Goal: Information Seeking & Learning: Learn about a topic

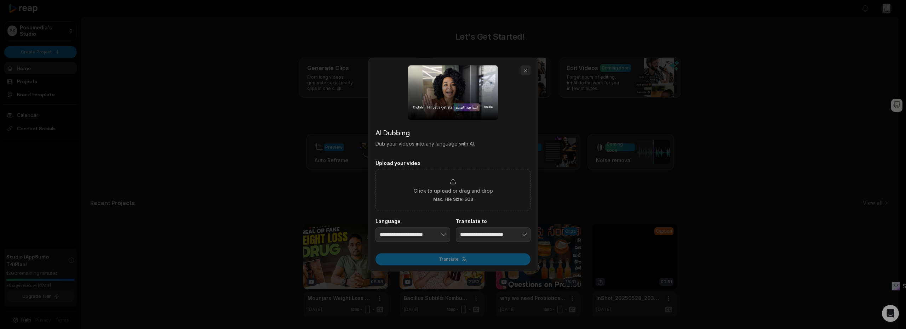
click at [529, 67] on button "button" at bounding box center [526, 70] width 10 height 10
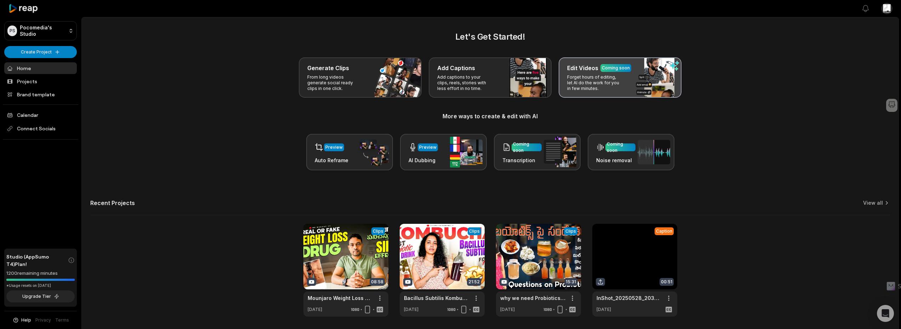
click at [629, 67] on div "Coming soon" at bounding box center [615, 68] width 31 height 8
click at [619, 68] on div "Coming soon" at bounding box center [616, 68] width 28 height 6
click at [584, 79] on p "Forget hours of editing, let AI do the work for you in few minutes." at bounding box center [594, 82] width 55 height 17
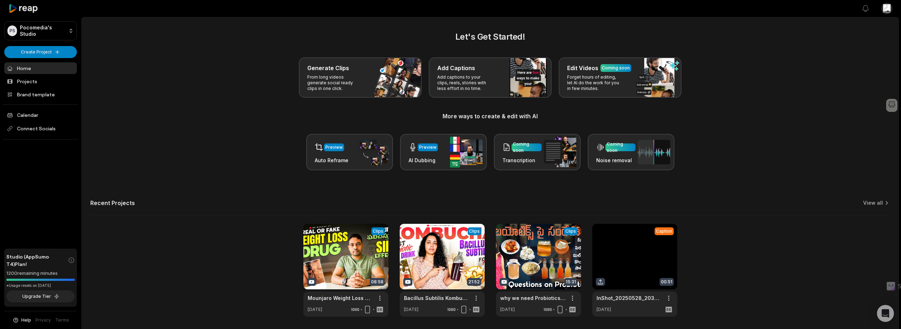
click at [24, 320] on span "Help" at bounding box center [26, 320] width 10 height 6
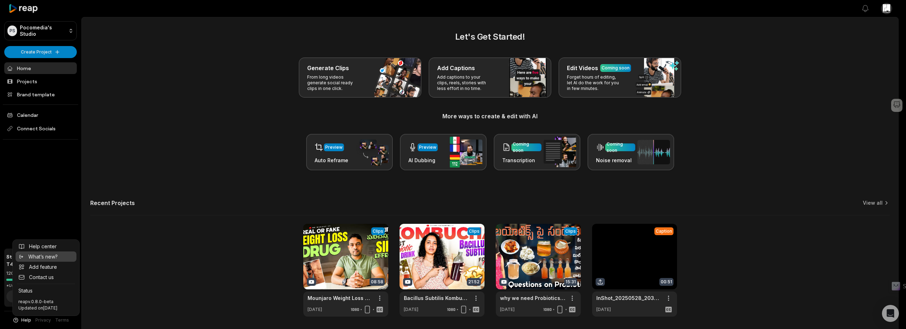
click at [48, 251] on link "What’s new?" at bounding box center [46, 256] width 61 height 10
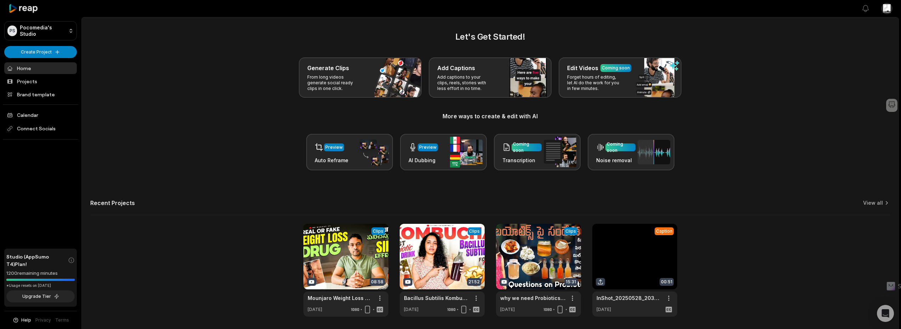
click at [24, 318] on span "Help" at bounding box center [26, 320] width 10 height 6
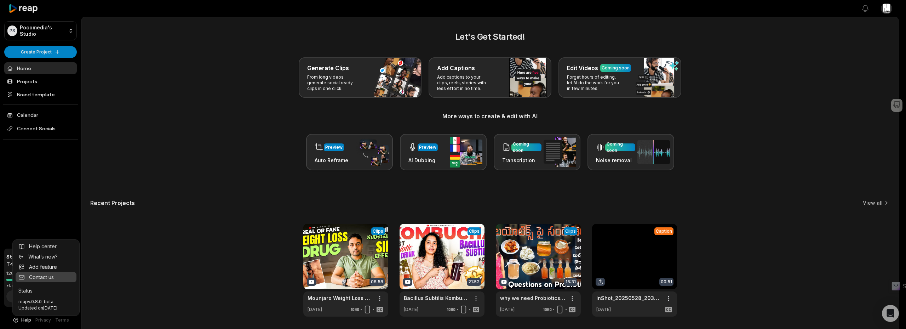
click at [53, 273] on span "Contact us" at bounding box center [41, 276] width 25 height 7
